Goal: Information Seeking & Learning: Learn about a topic

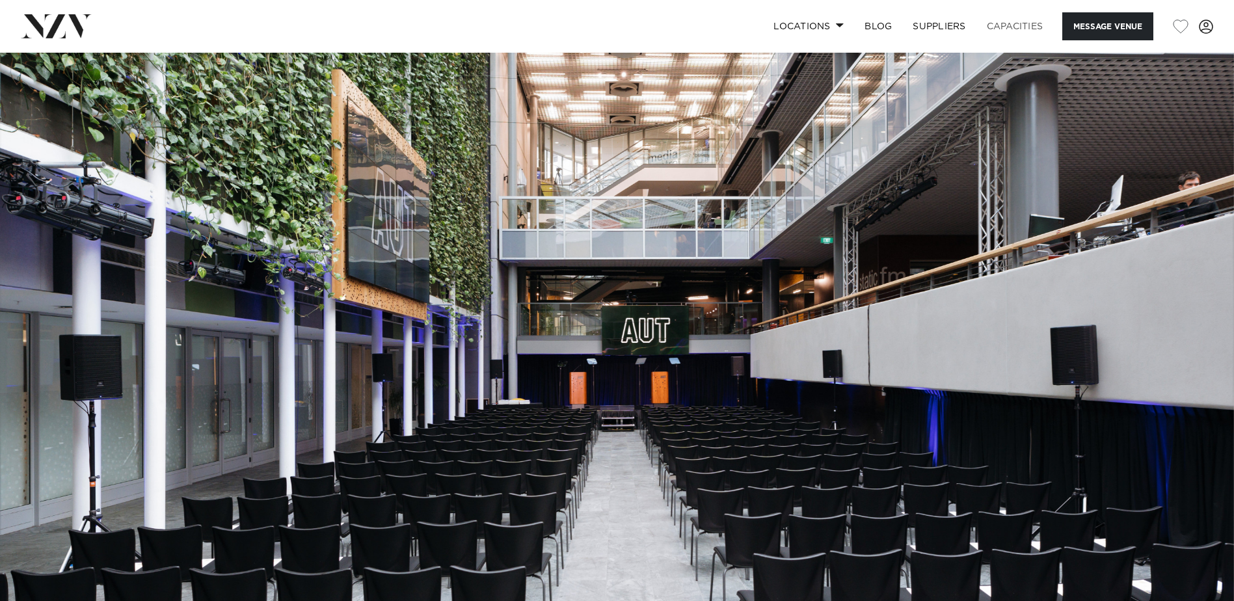
click at [1006, 25] on link "Capacities" at bounding box center [1015, 26] width 77 height 28
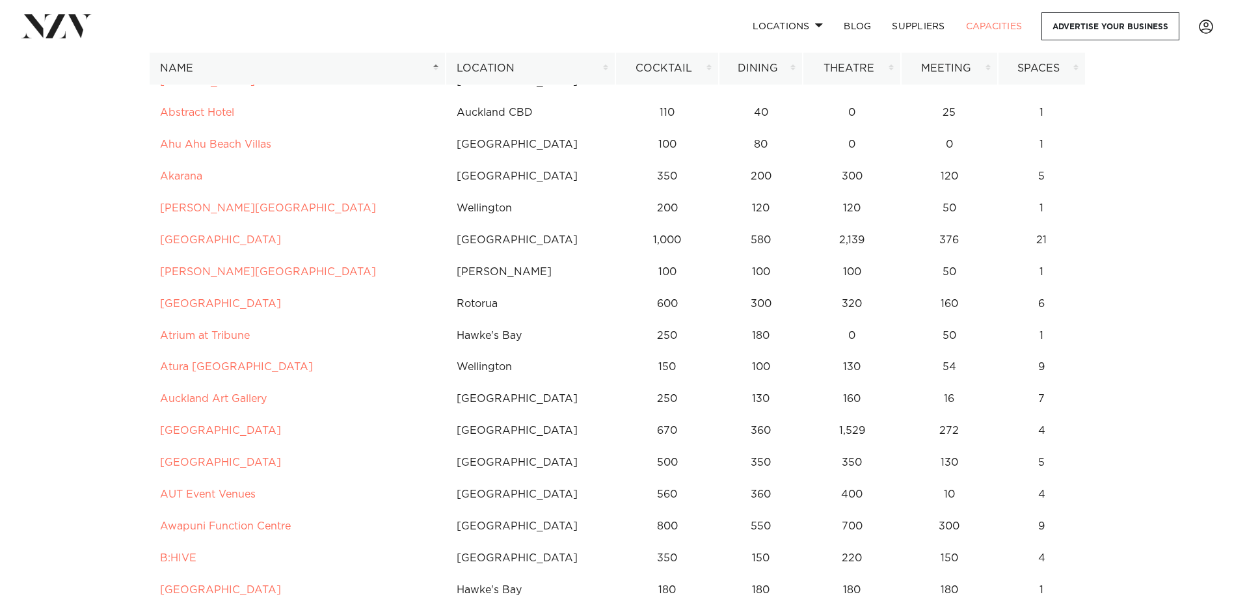
scroll to position [260, 0]
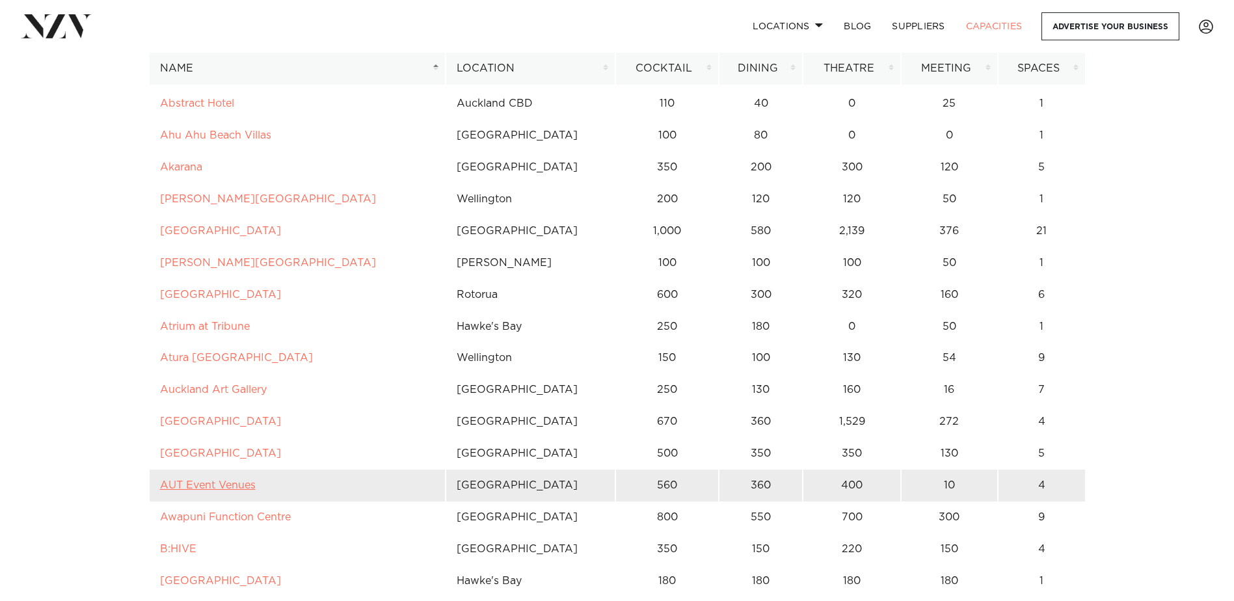
click at [217, 489] on link "AUT Event Venues" at bounding box center [208, 485] width 96 height 10
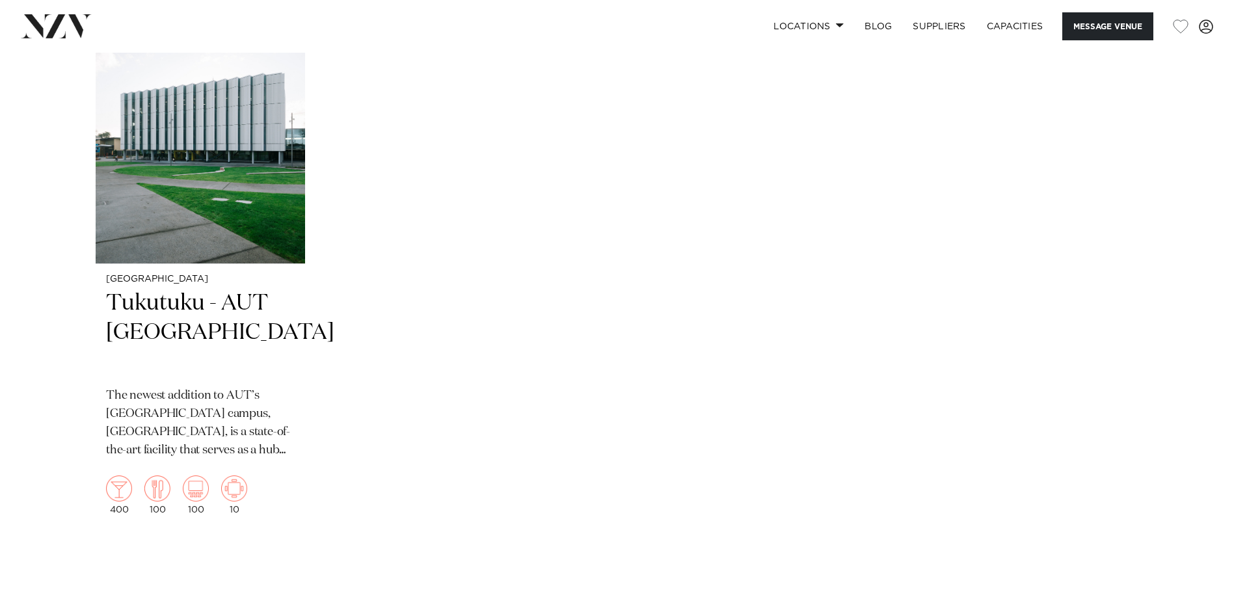
scroll to position [2863, 0]
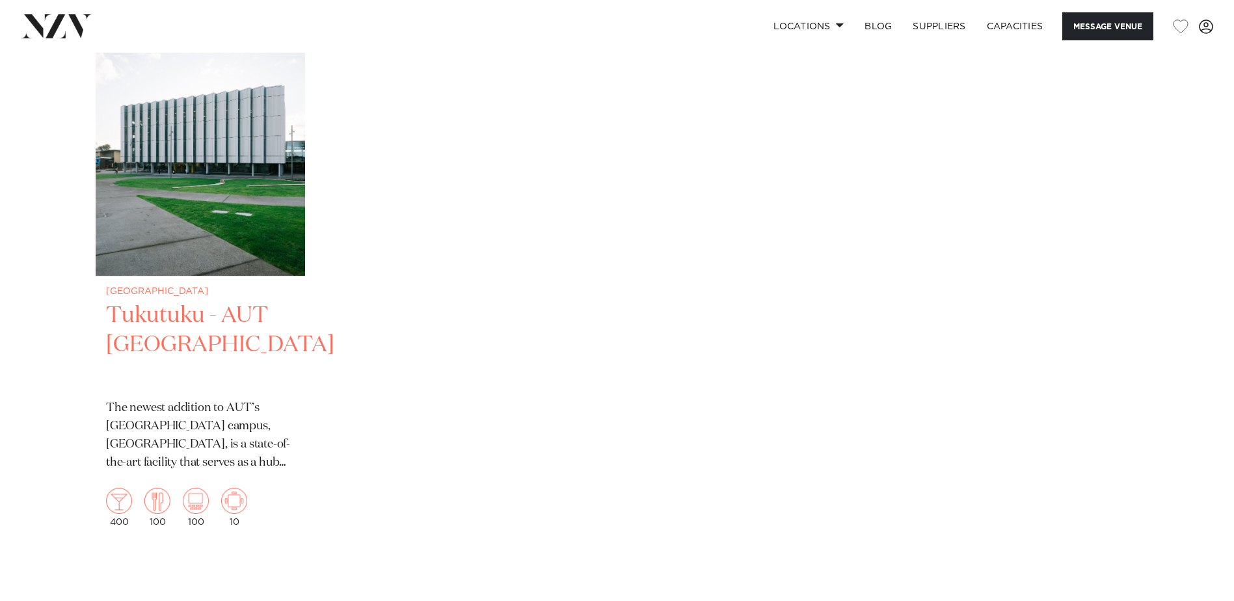
click at [265, 271] on img "1 / 1" at bounding box center [200, 135] width 209 height 281
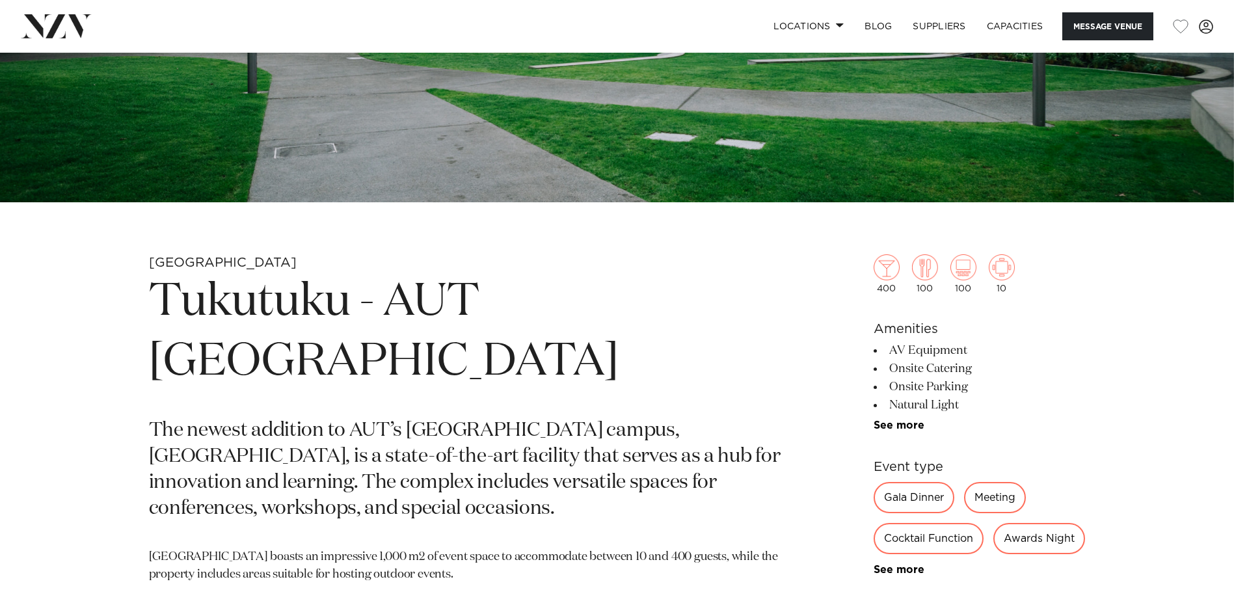
scroll to position [455, 0]
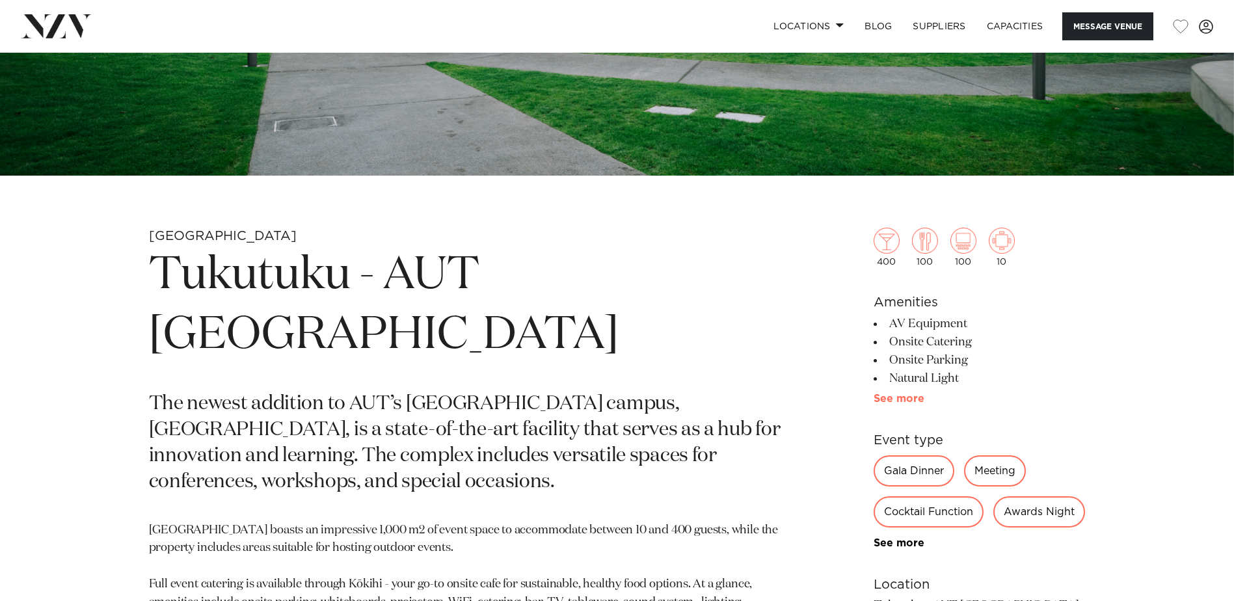
click at [906, 401] on link "See more" at bounding box center [924, 399] width 101 height 10
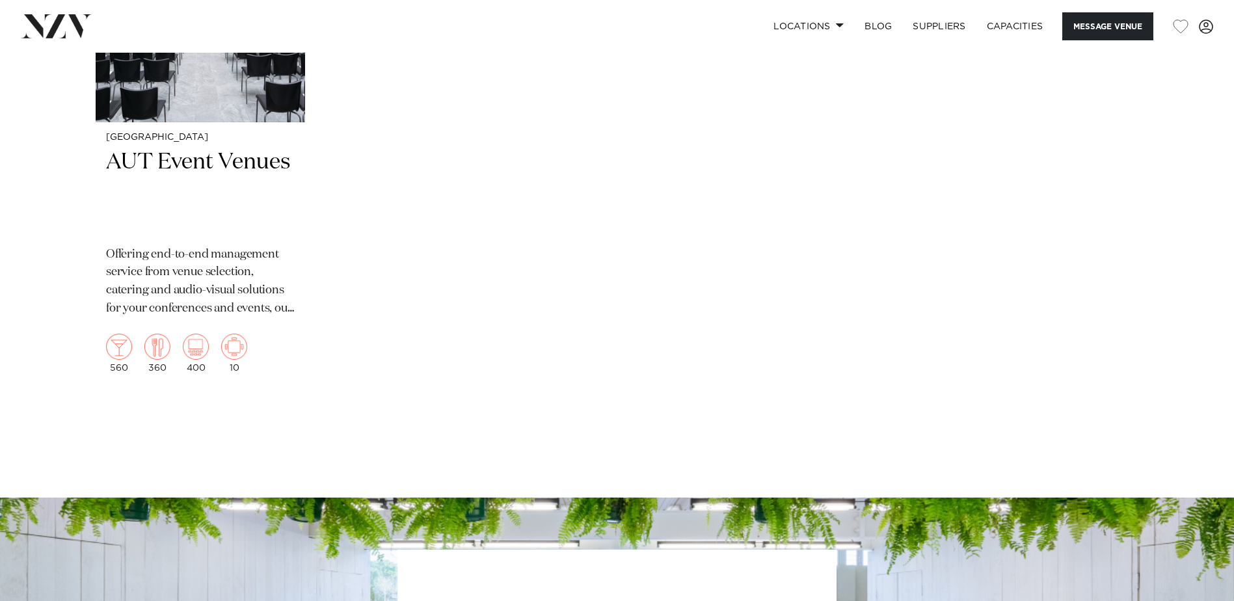
scroll to position [2537, 0]
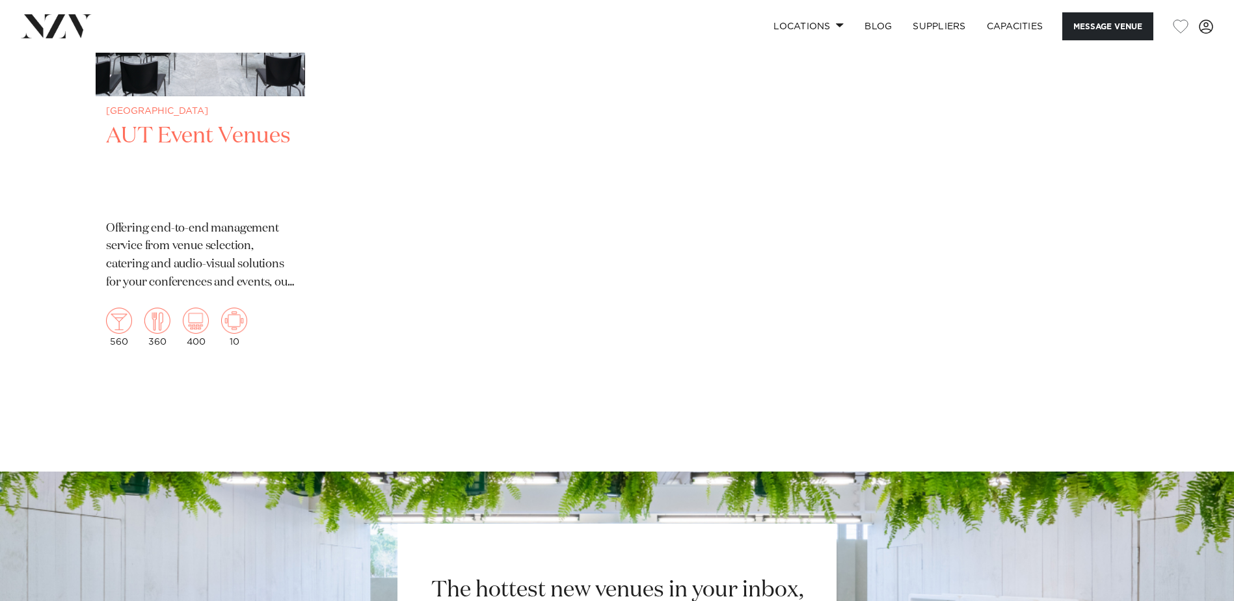
click at [159, 176] on h2 "AUT Event Venues" at bounding box center [200, 166] width 189 height 88
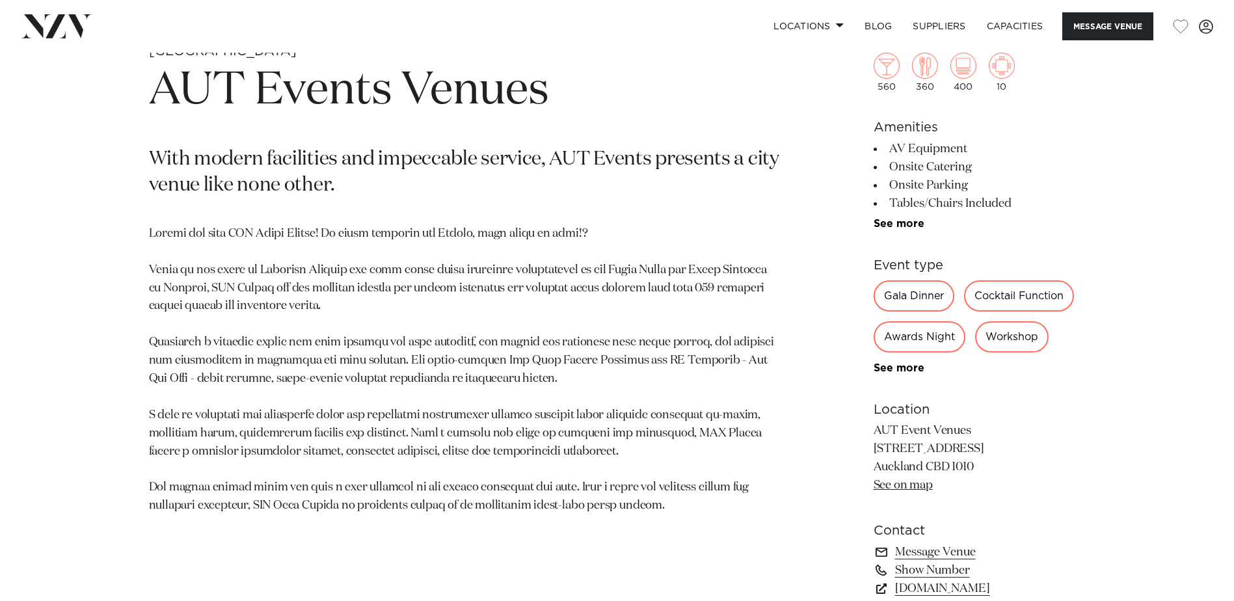
scroll to position [781, 0]
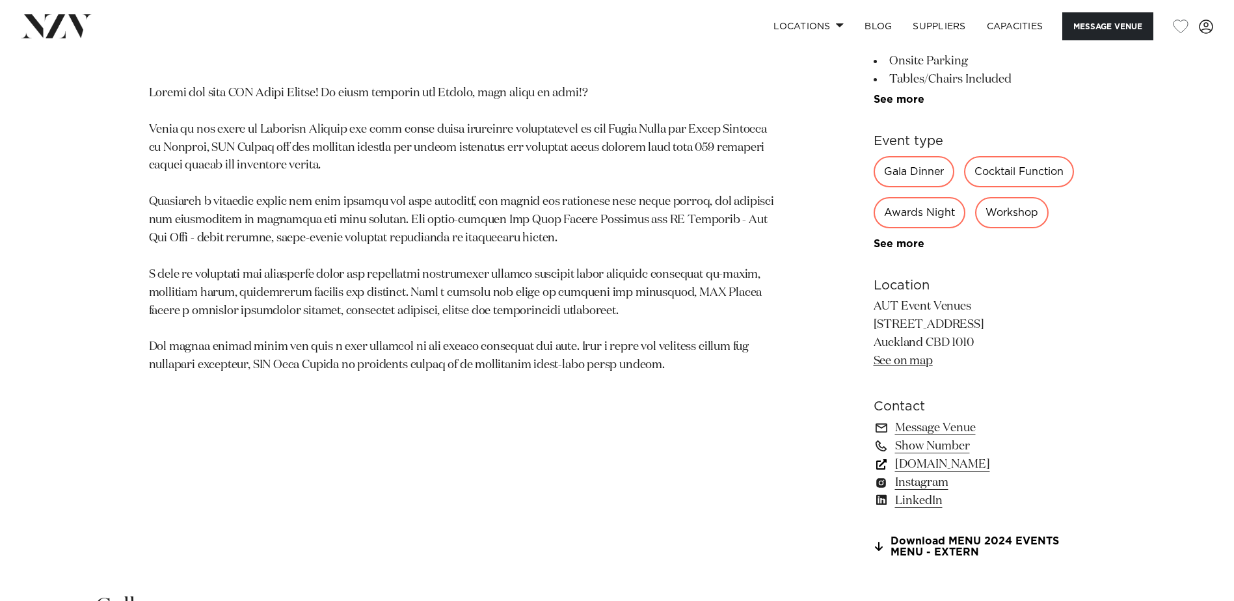
click at [967, 464] on link "www.autevents.co.nz" at bounding box center [980, 464] width 212 height 18
